Goal: Information Seeking & Learning: Learn about a topic

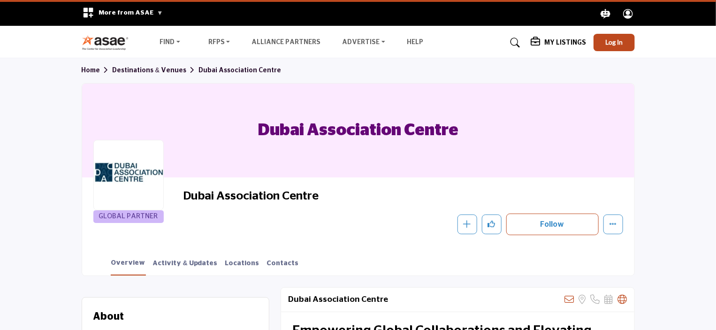
scroll to position [235, 0]
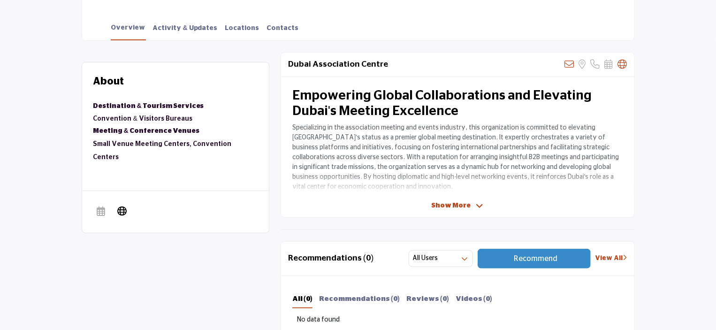
click at [466, 206] on span "Show More" at bounding box center [450, 206] width 39 height 10
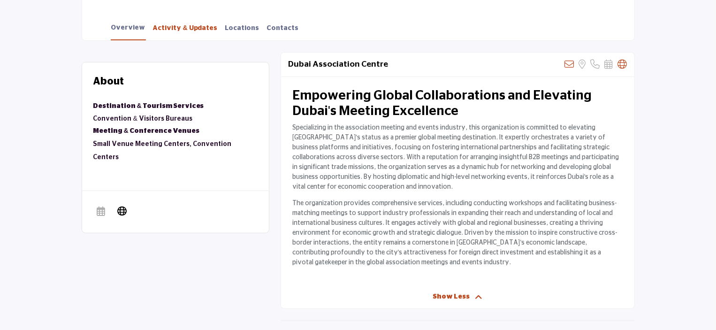
click at [181, 33] on link "Activity & Updates" at bounding box center [185, 31] width 66 height 16
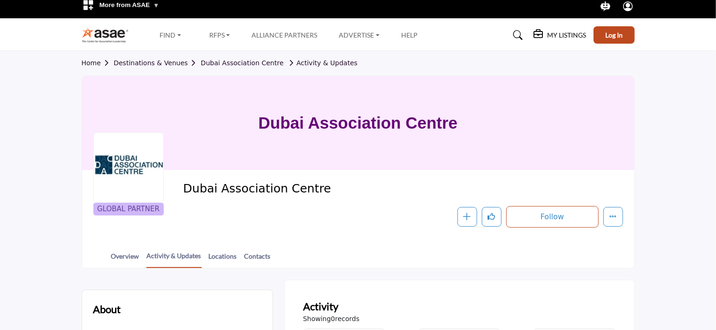
scroll to position [188, 0]
